Goal: Information Seeking & Learning: Learn about a topic

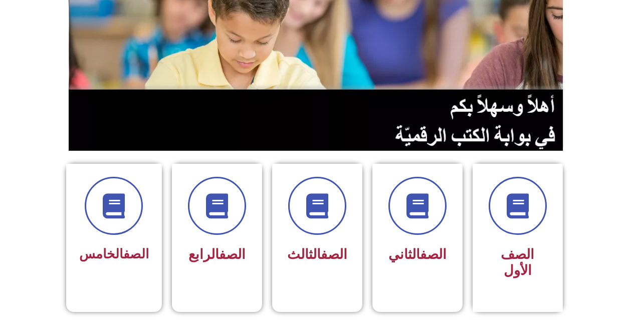
scroll to position [150, 0]
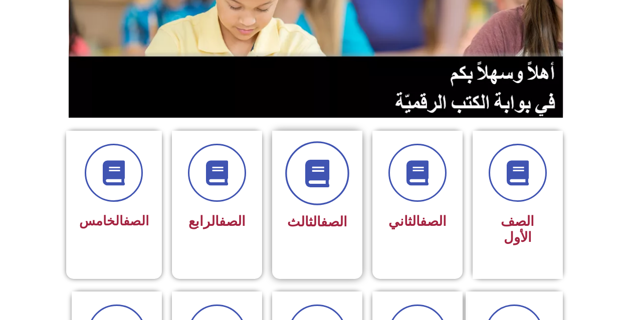
click at [300, 167] on span at bounding box center [317, 173] width 64 height 64
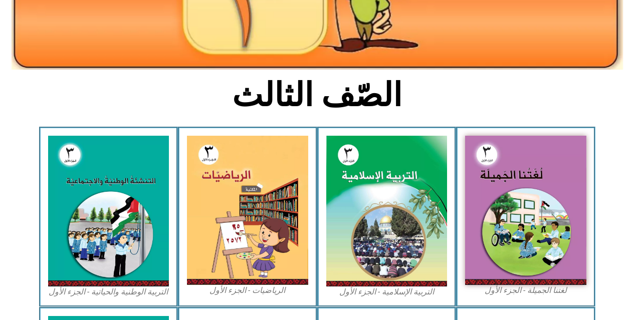
scroll to position [200, 0]
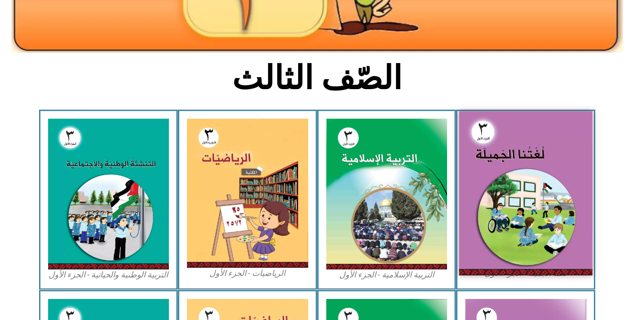
click at [536, 149] on img at bounding box center [525, 193] width 133 height 164
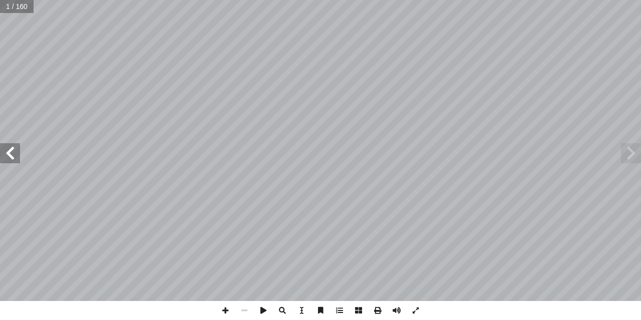
click at [4, 151] on span at bounding box center [10, 153] width 20 height 20
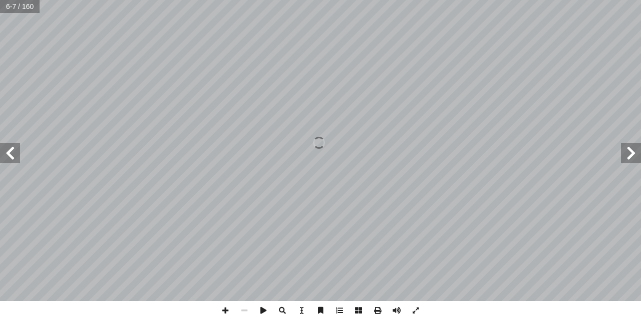
click at [12, 150] on span at bounding box center [10, 153] width 20 height 20
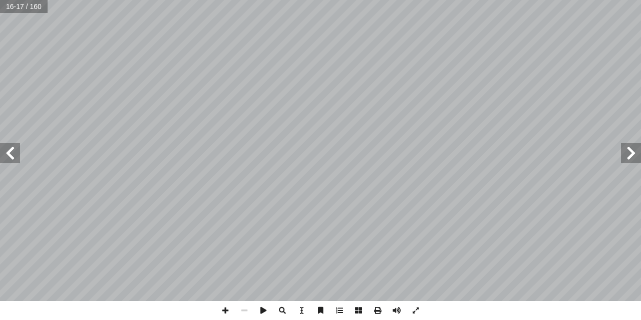
click at [12, 150] on span at bounding box center [10, 153] width 20 height 20
click at [636, 157] on span at bounding box center [631, 153] width 20 height 20
click at [9, 157] on span at bounding box center [10, 153] width 20 height 20
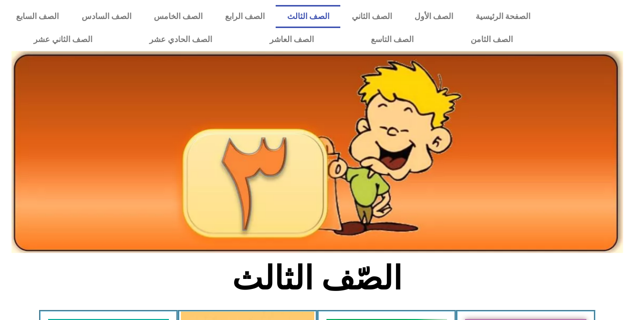
scroll to position [200, 0]
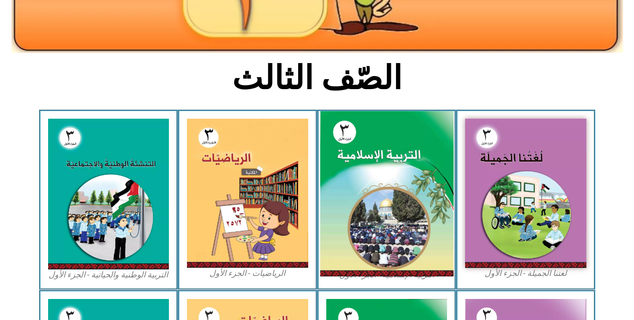
click at [366, 171] on img at bounding box center [386, 194] width 133 height 166
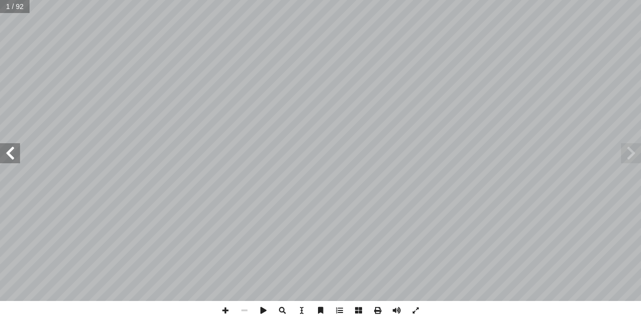
click at [11, 159] on span at bounding box center [10, 153] width 20 height 20
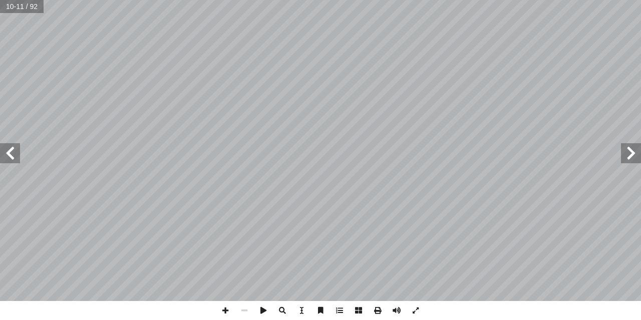
click at [631, 154] on span at bounding box center [631, 153] width 20 height 20
click at [9, 149] on span at bounding box center [10, 153] width 20 height 20
click at [634, 160] on span at bounding box center [631, 153] width 20 height 20
click at [16, 154] on span at bounding box center [10, 153] width 20 height 20
click at [13, 154] on span at bounding box center [10, 153] width 20 height 20
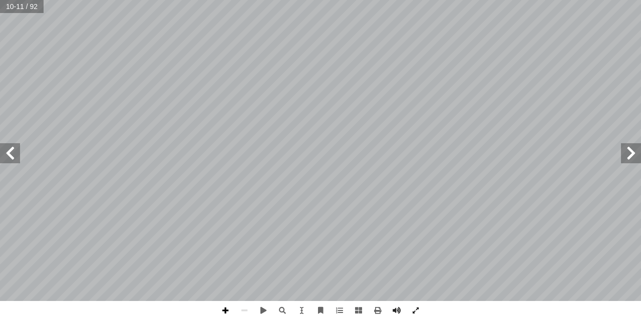
click at [228, 306] on span at bounding box center [225, 310] width 19 height 19
click at [11, 162] on span at bounding box center [10, 153] width 20 height 20
